Goal: Task Accomplishment & Management: Manage account settings

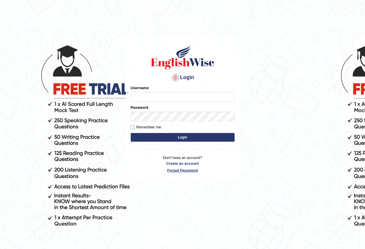
type input "kalsang-parramatta"
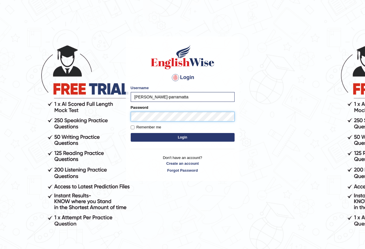
click at [131, 133] on button "Login" at bounding box center [183, 137] width 104 height 9
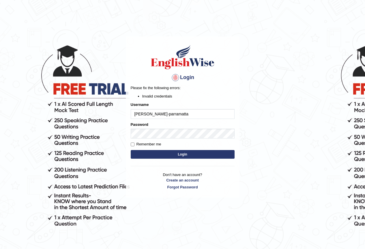
click at [149, 115] on input "[PERSON_NAME]-parramatta" at bounding box center [183, 114] width 104 height 10
type input "kalsang_parramatta"
click at [188, 156] on button "Login" at bounding box center [183, 154] width 104 height 9
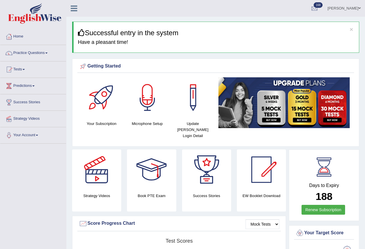
click at [20, 51] on link "Practice Questions" at bounding box center [33, 52] width 66 height 14
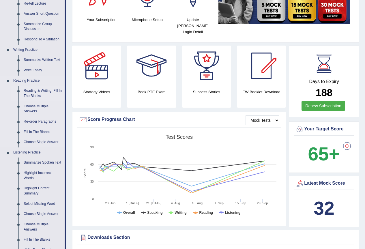
scroll to position [116, 0]
